Goal: Find specific page/section: Find specific page/section

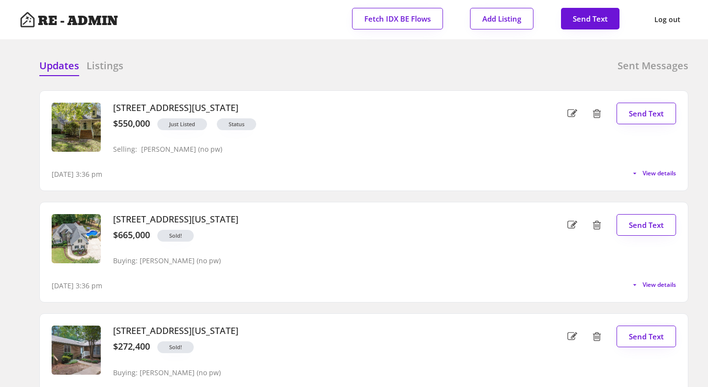
click at [241, 59] on div "Updates Listings Sent Messages" at bounding box center [363, 69] width 649 height 20
click at [271, 61] on div at bounding box center [279, 66] width 49 height 15
click at [317, 63] on div "Updates Listings Sent Messages" at bounding box center [363, 69] width 649 height 20
click at [266, 65] on div at bounding box center [279, 66] width 49 height 15
